Goal: Task Accomplishment & Management: Use online tool/utility

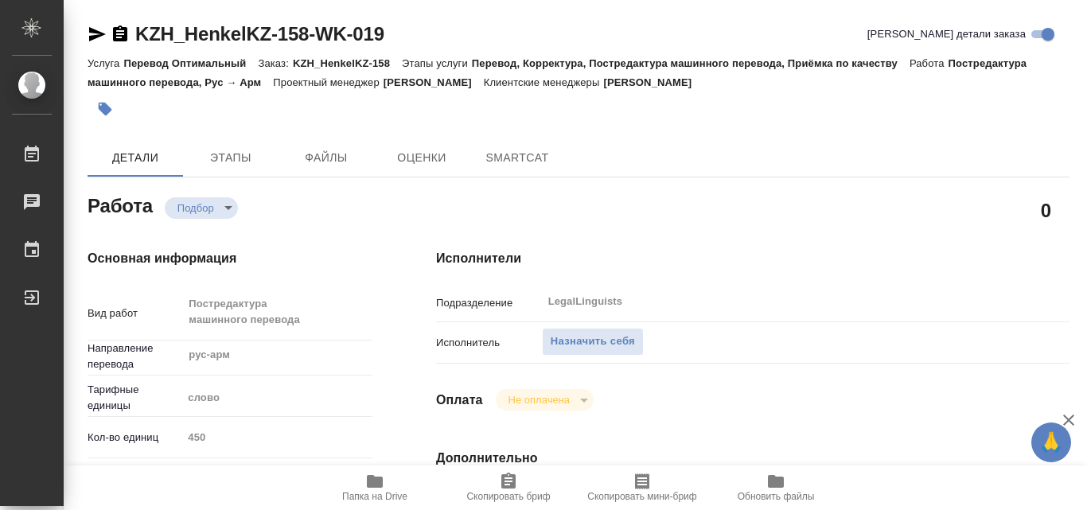
type textarea "x"
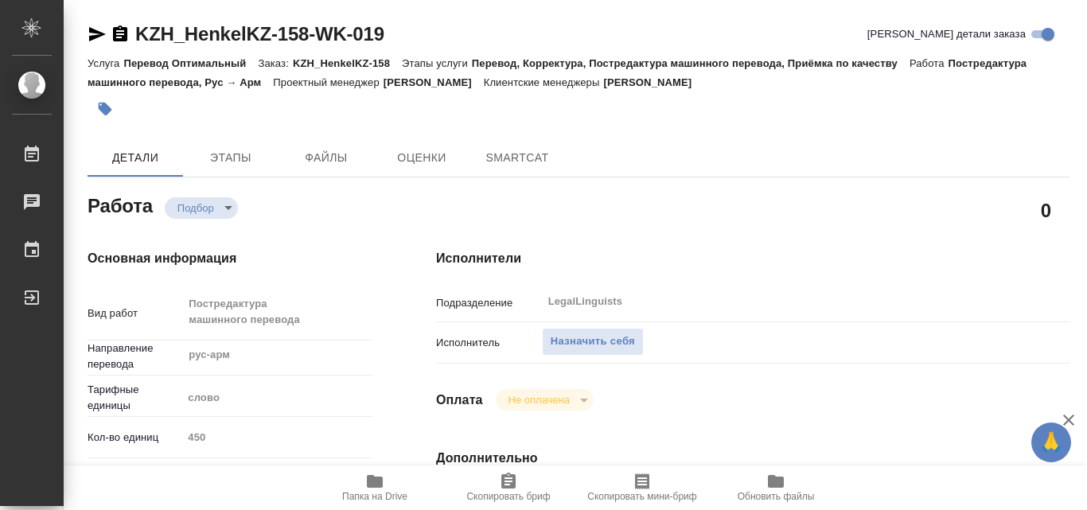
type textarea "x"
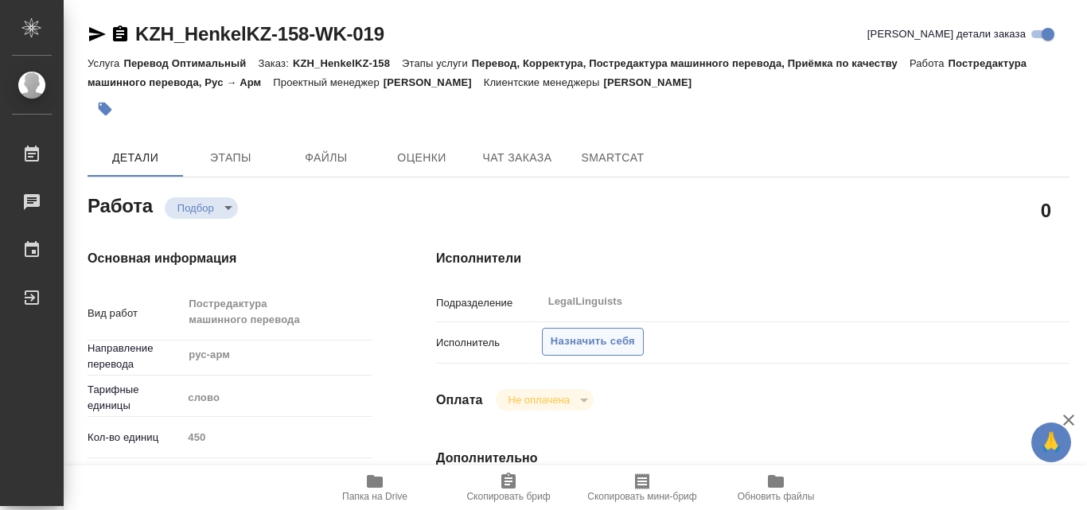
type textarea "x"
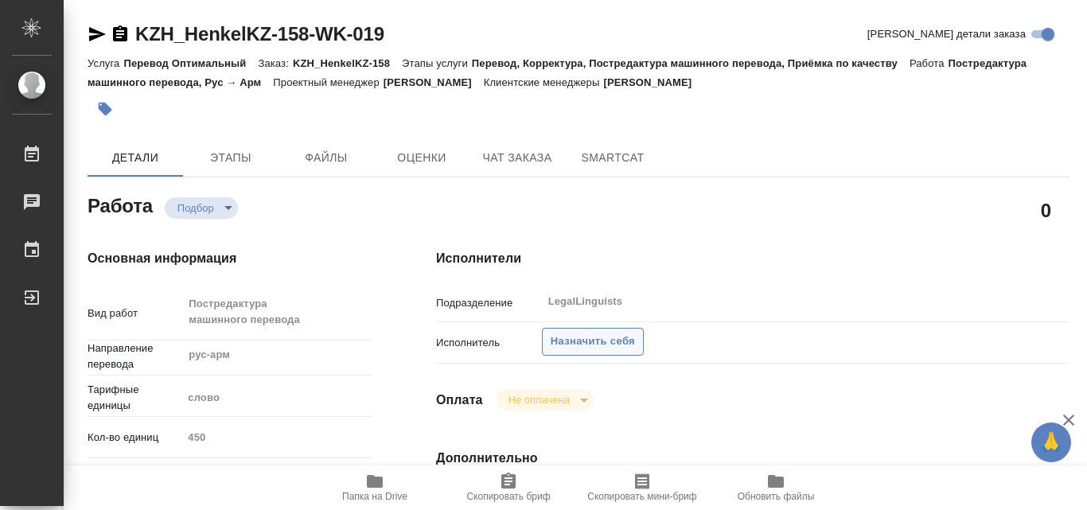
click at [561, 337] on span "Назначить себя" at bounding box center [593, 342] width 84 height 18
type textarea "x"
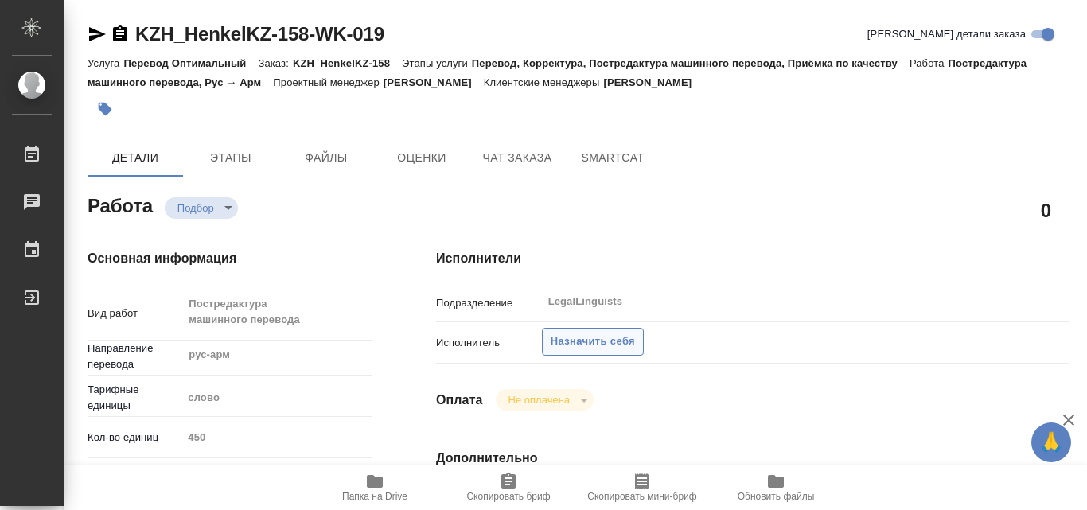
type textarea "x"
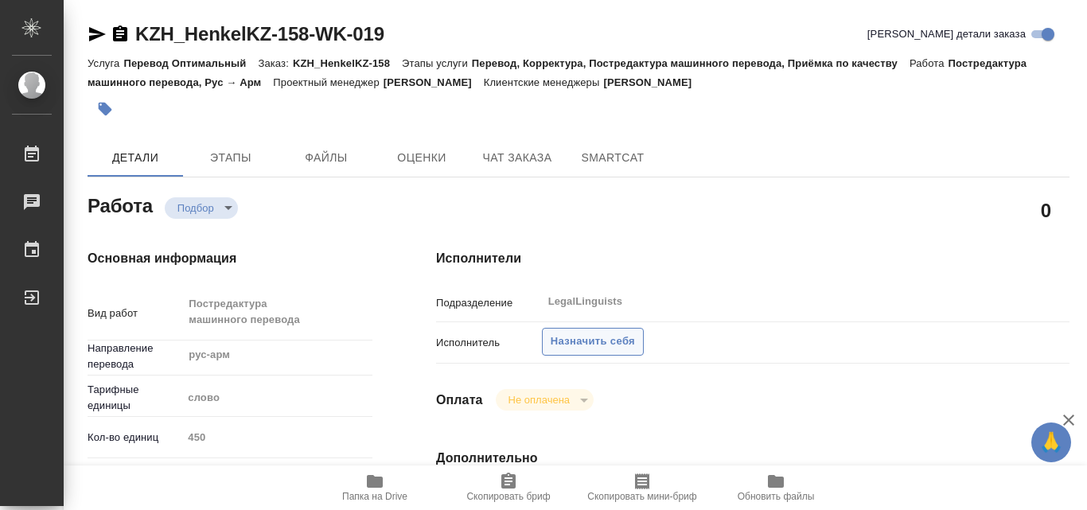
type textarea "x"
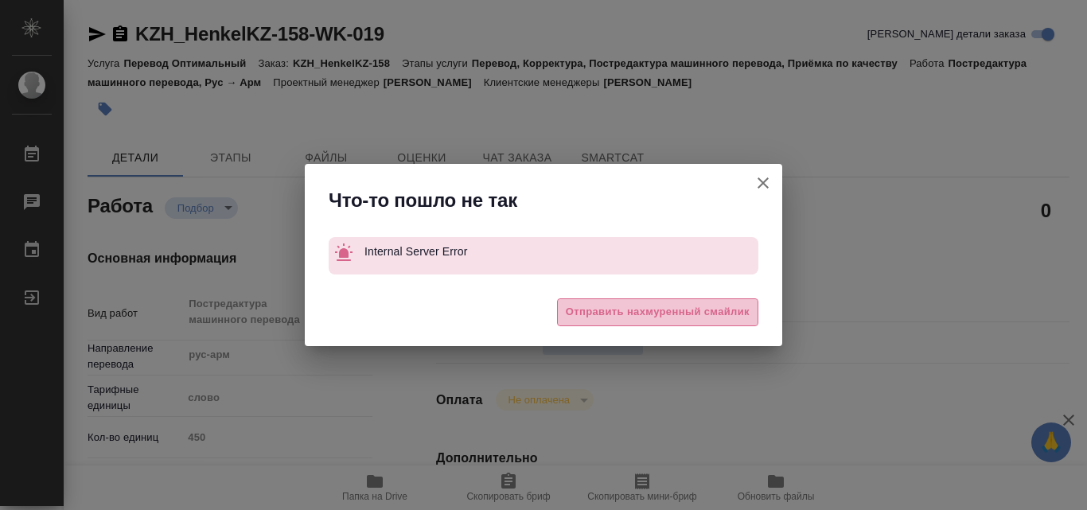
click at [670, 310] on span "Отправить нахмуренный смайлик" at bounding box center [658, 312] width 184 height 18
type textarea "x"
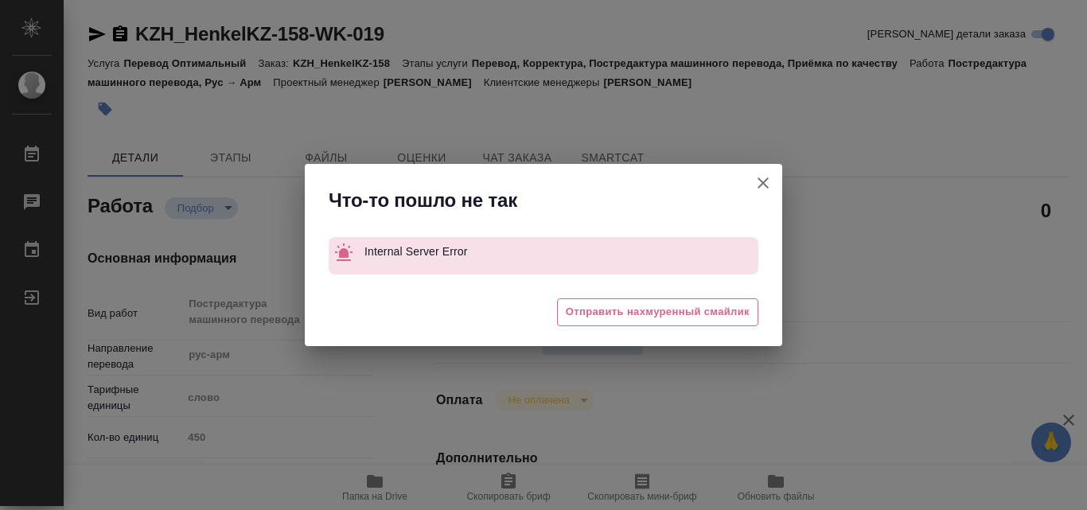
type textarea "x"
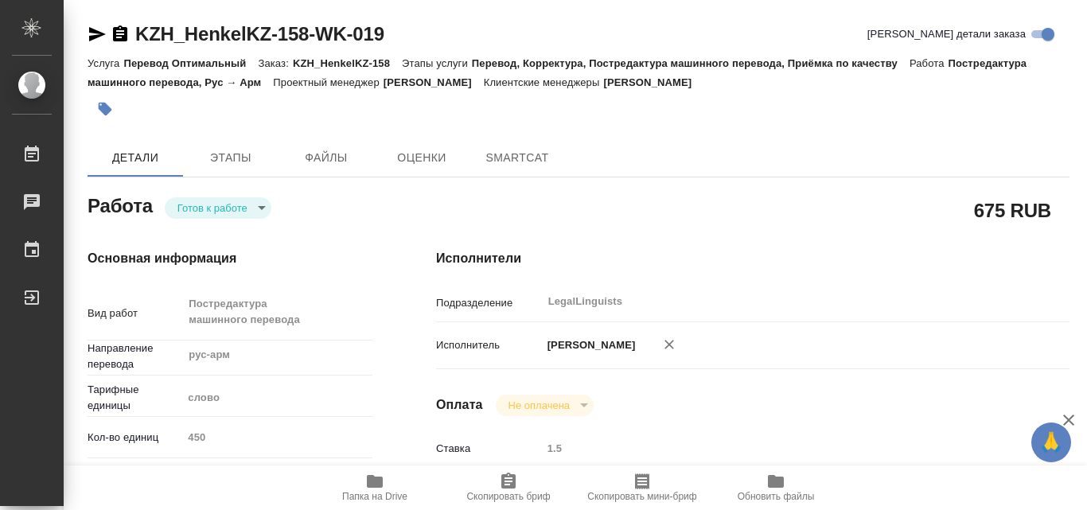
type textarea "x"
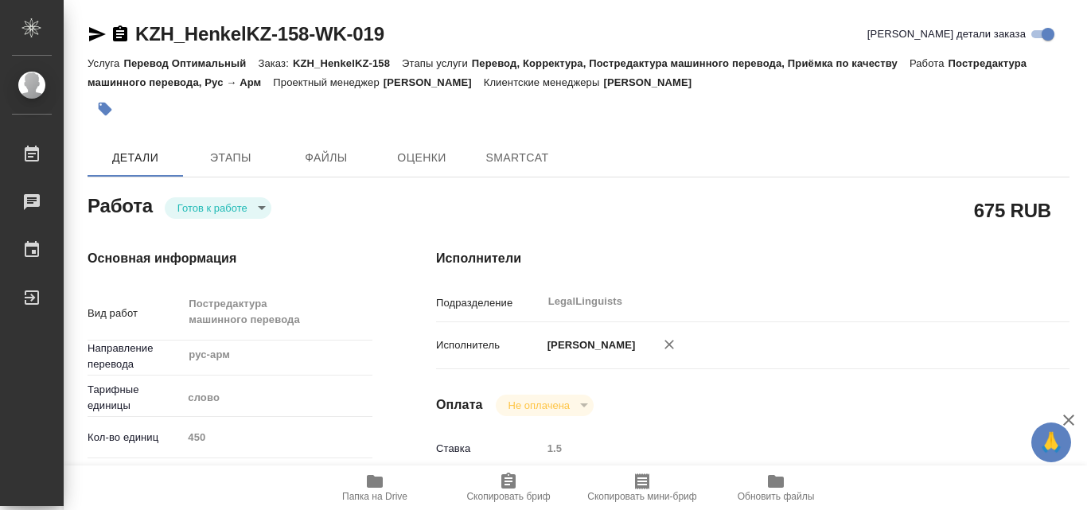
type textarea "x"
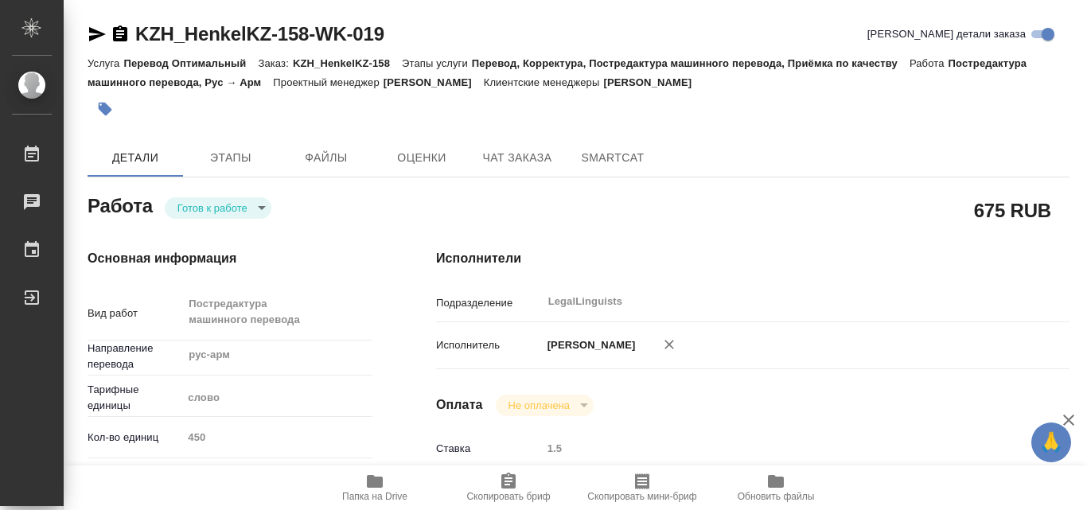
type textarea "x"
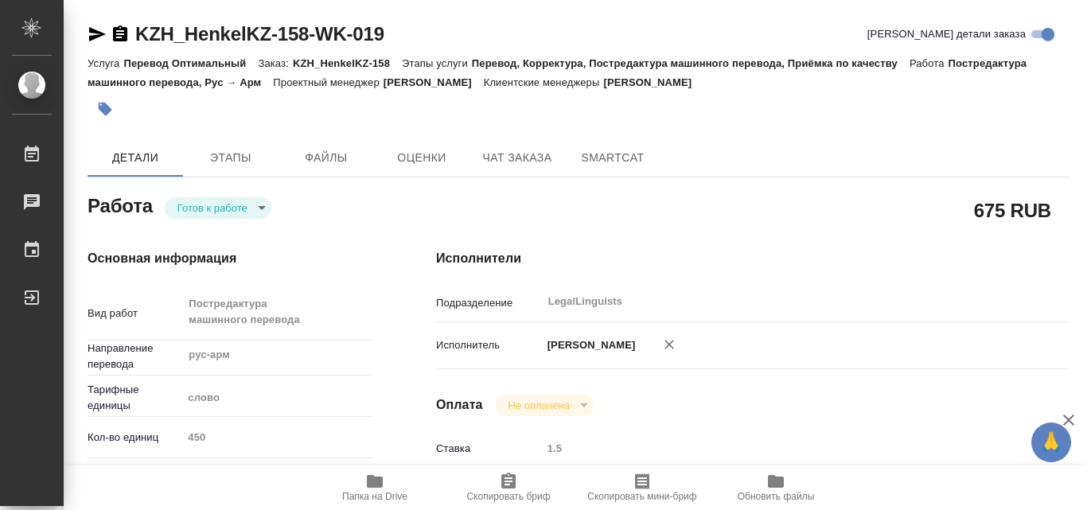
type textarea "x"
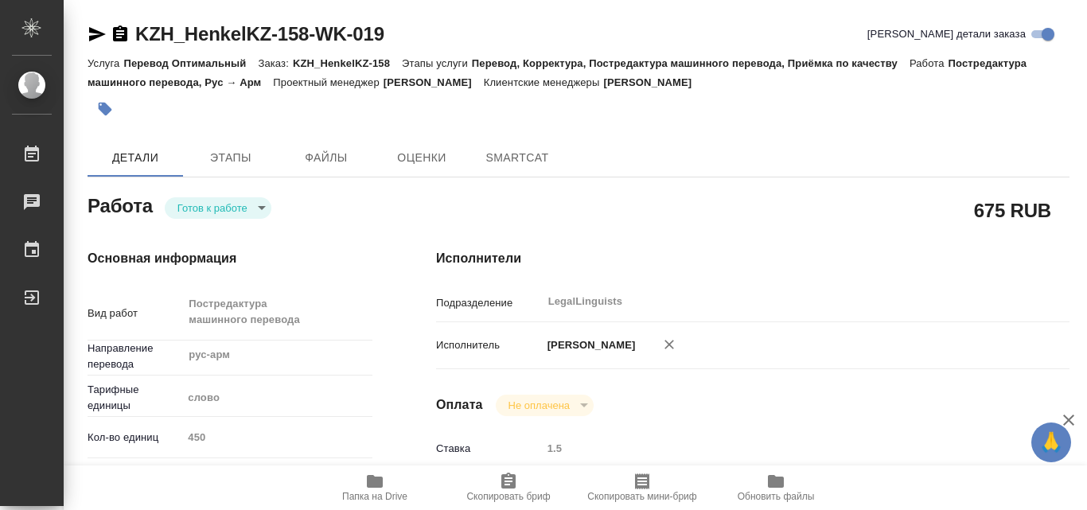
type textarea "x"
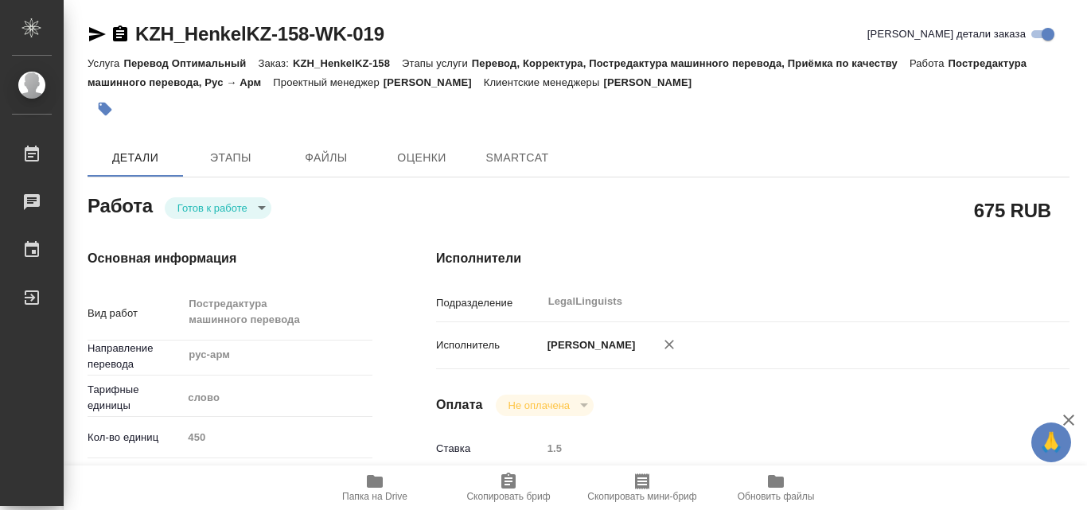
type textarea "x"
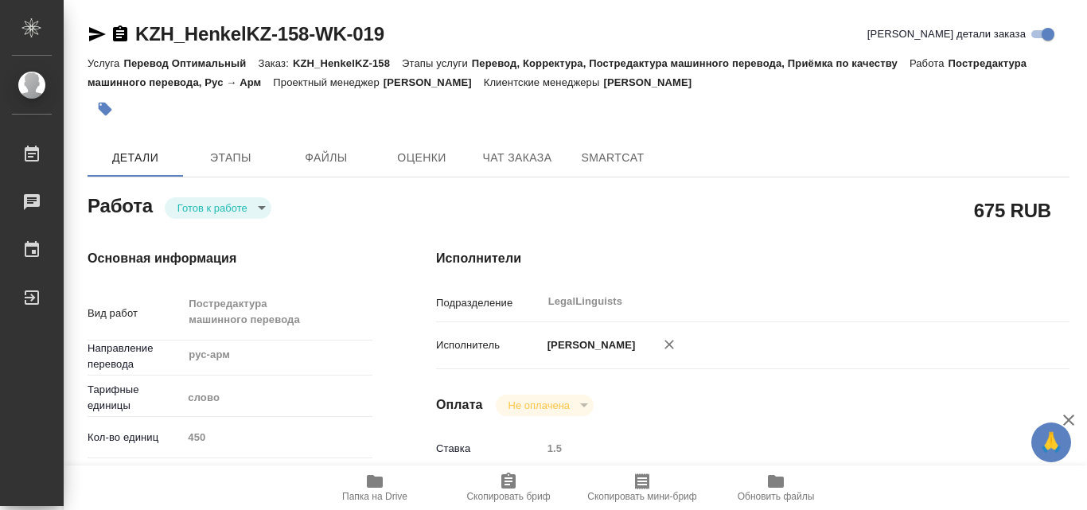
type textarea "x"
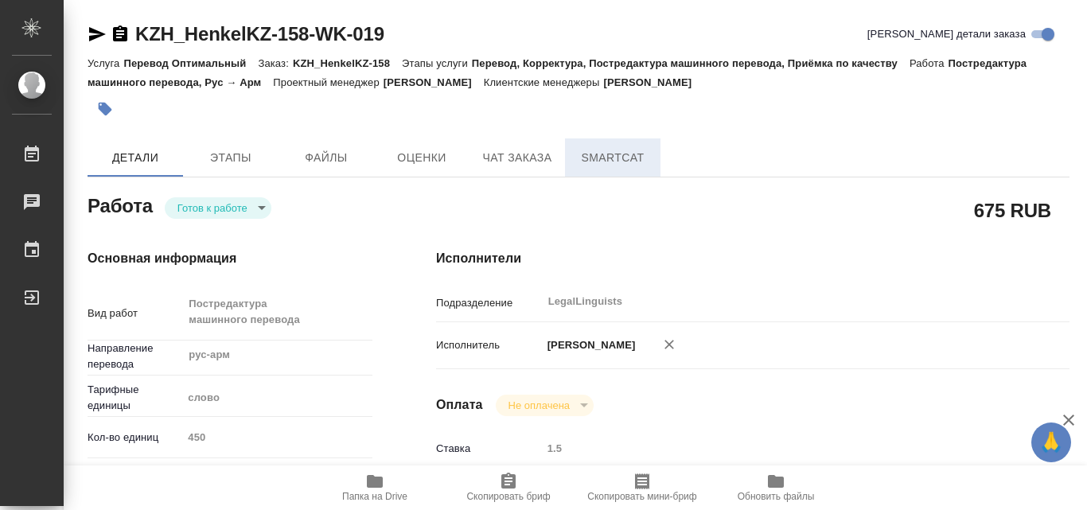
type textarea "x"
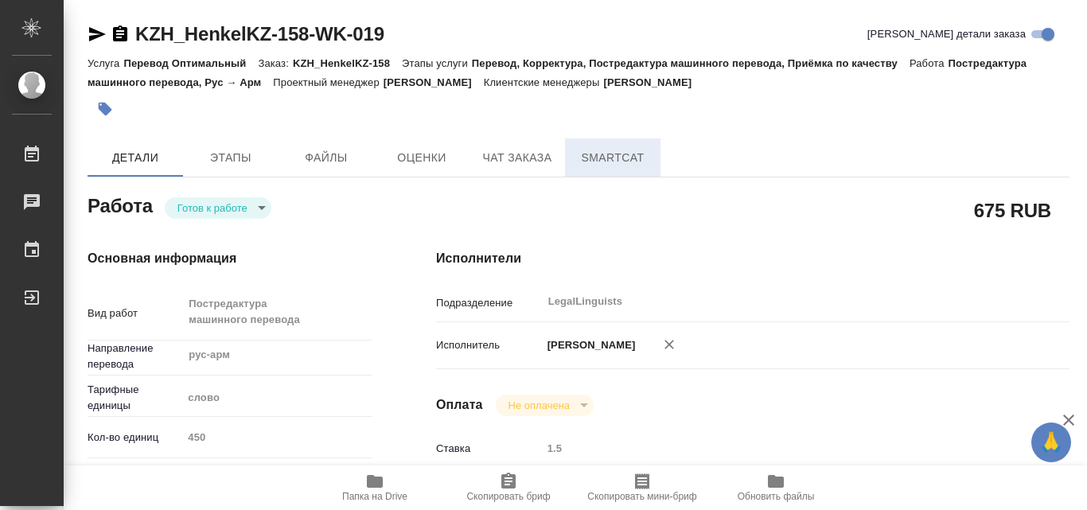
click at [617, 153] on span "SmartCat" at bounding box center [613, 158] width 76 height 20
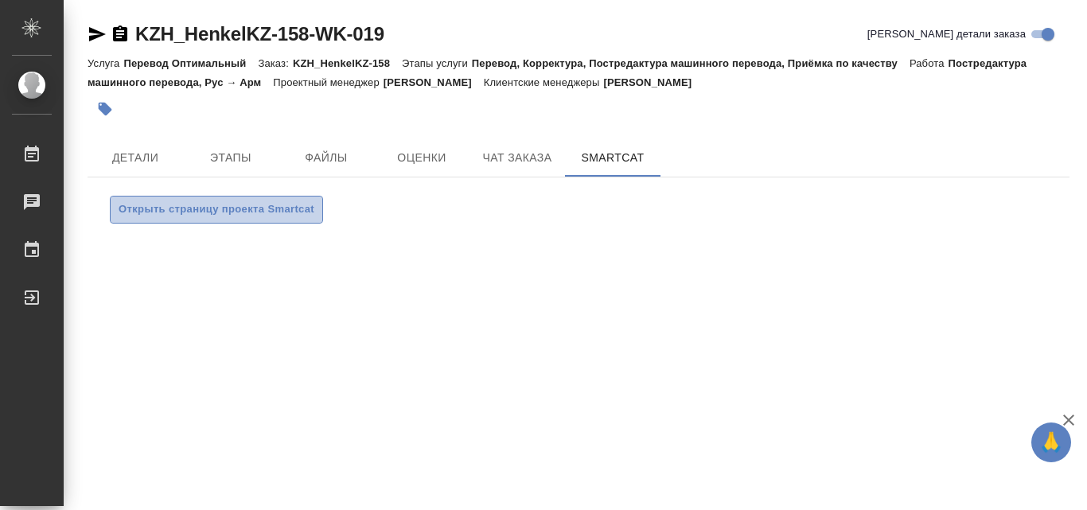
click at [222, 209] on span "Открыть страницу проекта Smartcat" at bounding box center [217, 210] width 196 height 18
click at [267, 206] on span "Открыть страницу проекта Smartcat" at bounding box center [217, 210] width 196 height 18
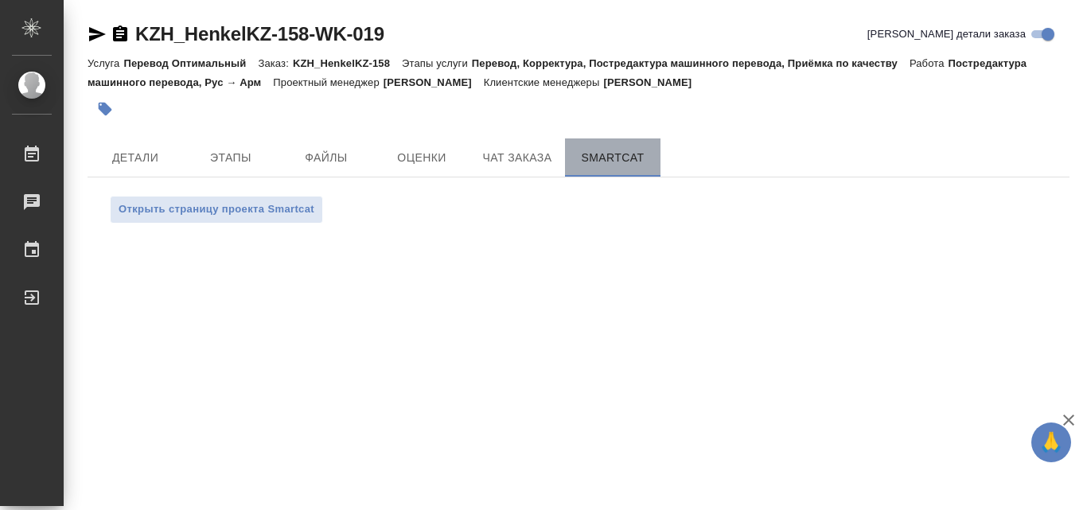
click at [618, 174] on button "SmartCat" at bounding box center [613, 158] width 96 height 38
click at [240, 206] on span "Открыть страницу проекта Smartcat" at bounding box center [217, 210] width 196 height 18
